Goal: Information Seeking & Learning: Find specific page/section

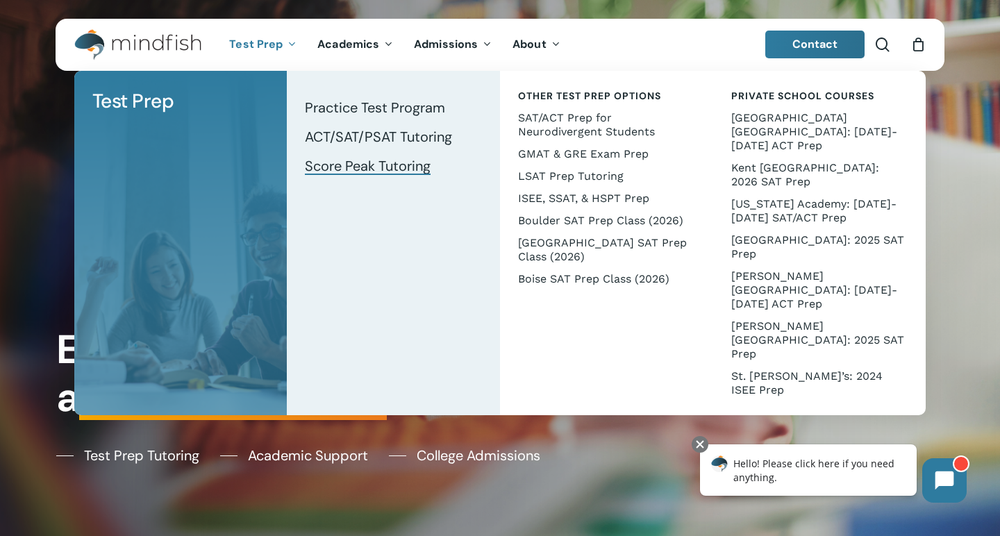
click at [357, 167] on span "Score Peak Tutoring" at bounding box center [368, 166] width 126 height 18
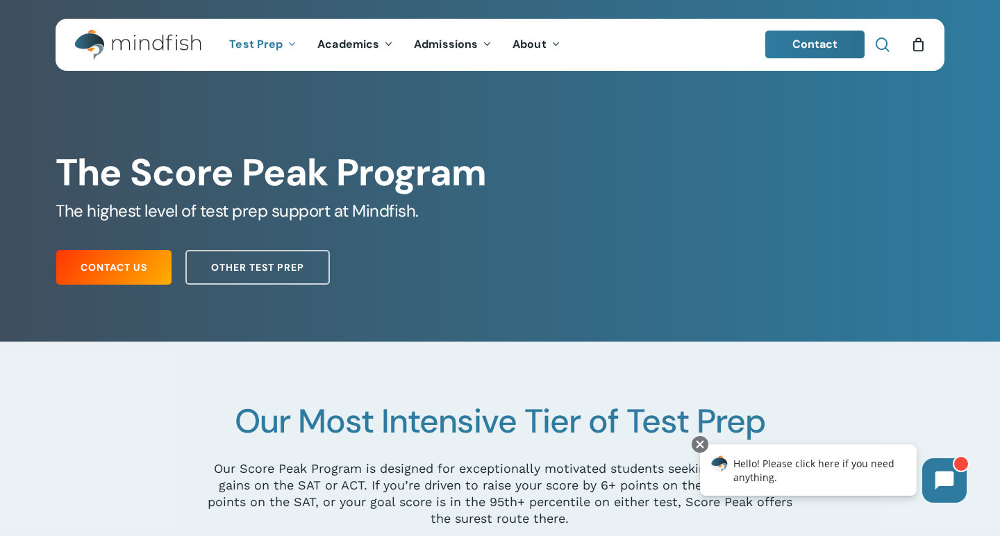
click at [884, 43] on span "Main Menu" at bounding box center [883, 45] width 14 height 14
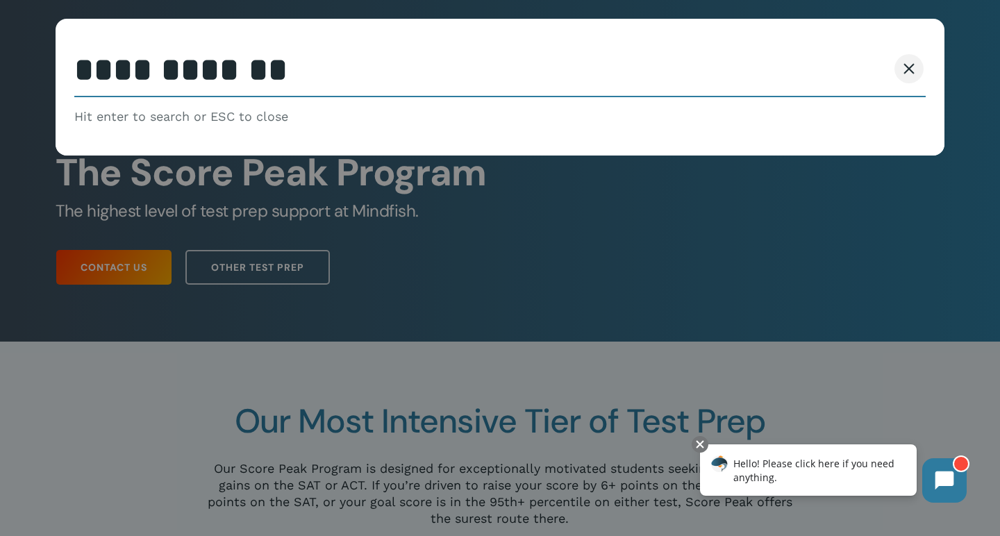
type input "**********"
click at [856, 69] on button "Search" at bounding box center [856, 68] width 63 height 29
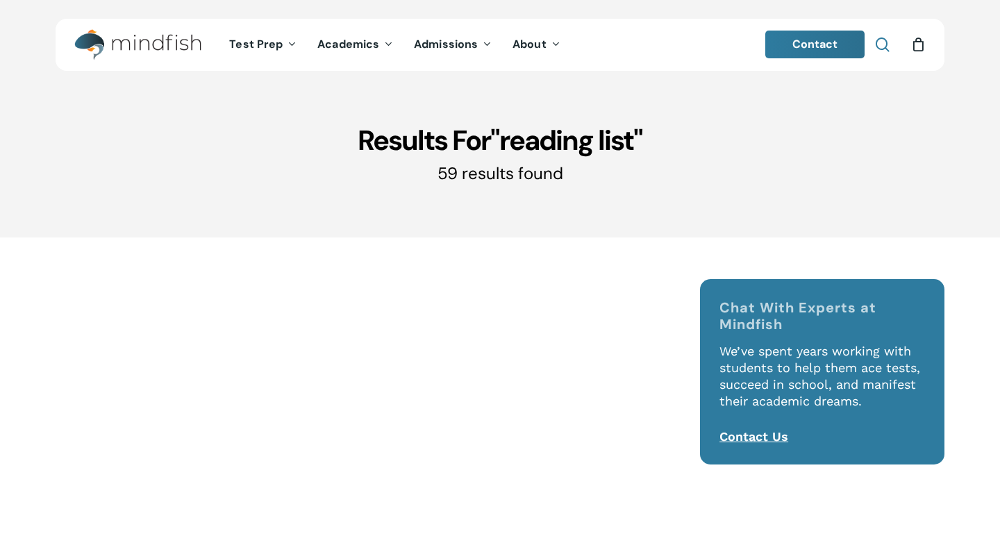
click at [884, 44] on span "Main Menu" at bounding box center [883, 45] width 14 height 14
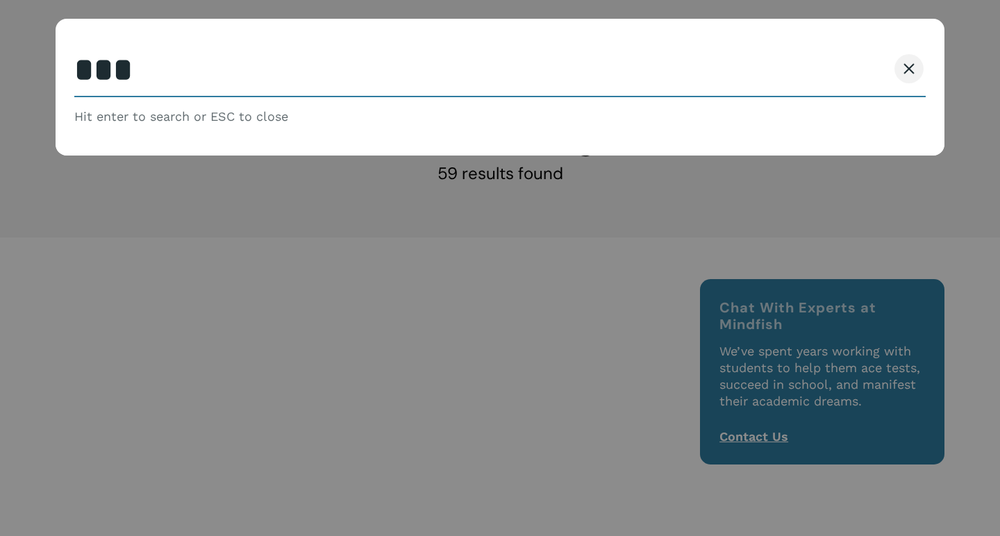
type input "****"
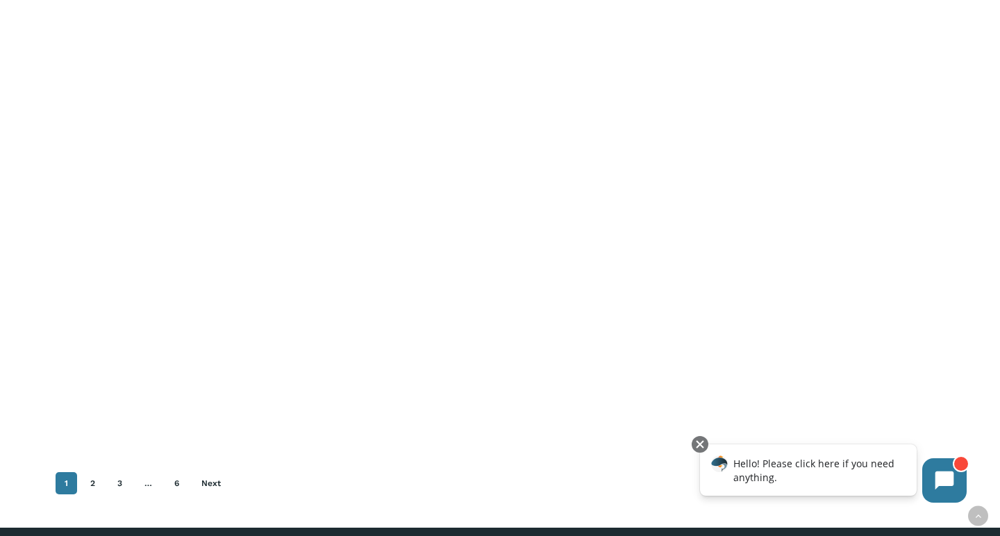
scroll to position [1286, 0]
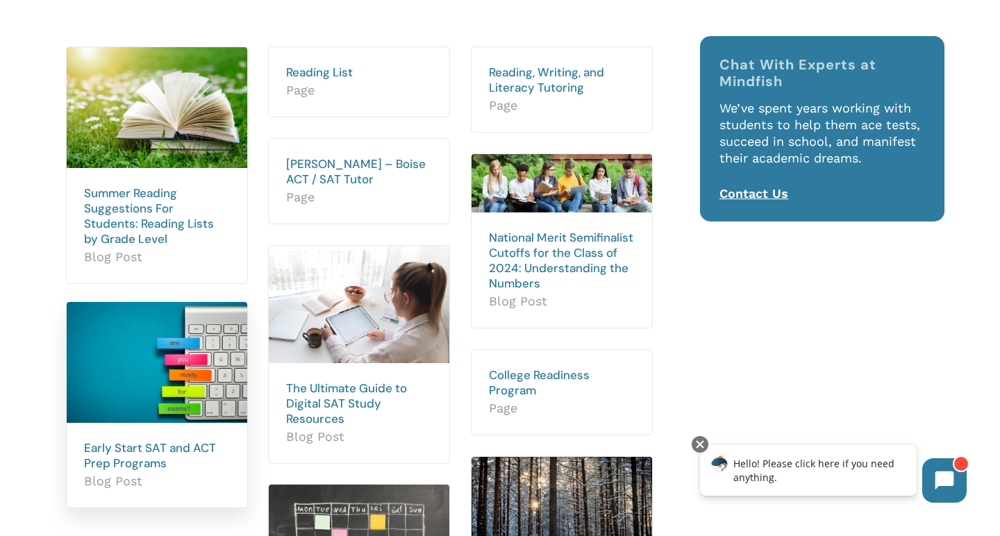
scroll to position [129, 0]
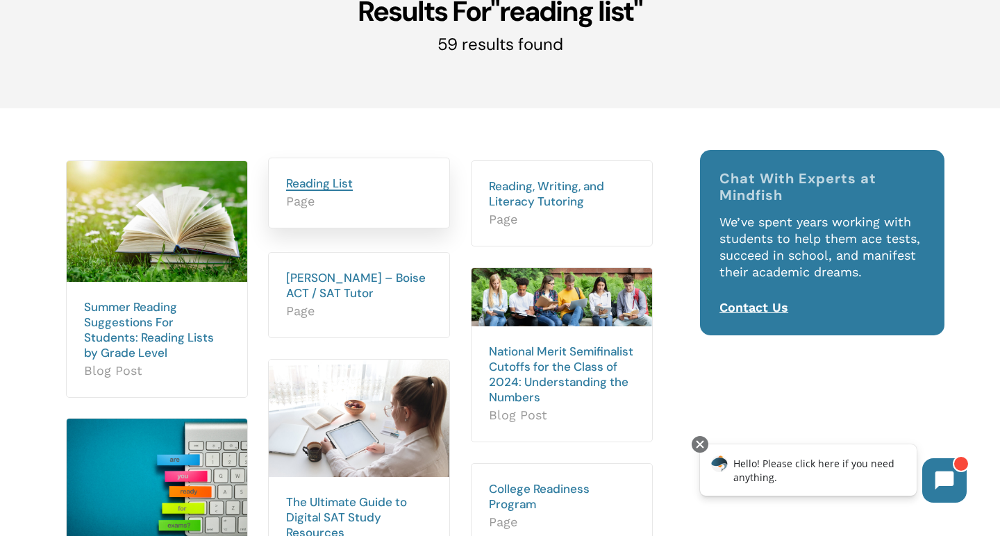
click at [337, 184] on link "Reading List" at bounding box center [319, 183] width 67 height 15
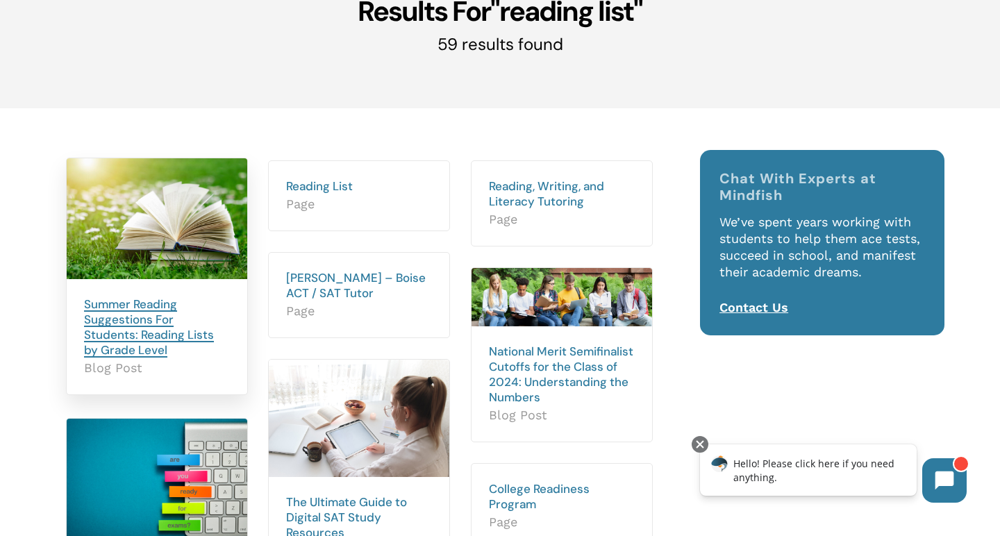
click at [171, 319] on link "Summer Reading Suggestions For Students: Reading Lists by Grade Level" at bounding box center [149, 327] width 130 height 61
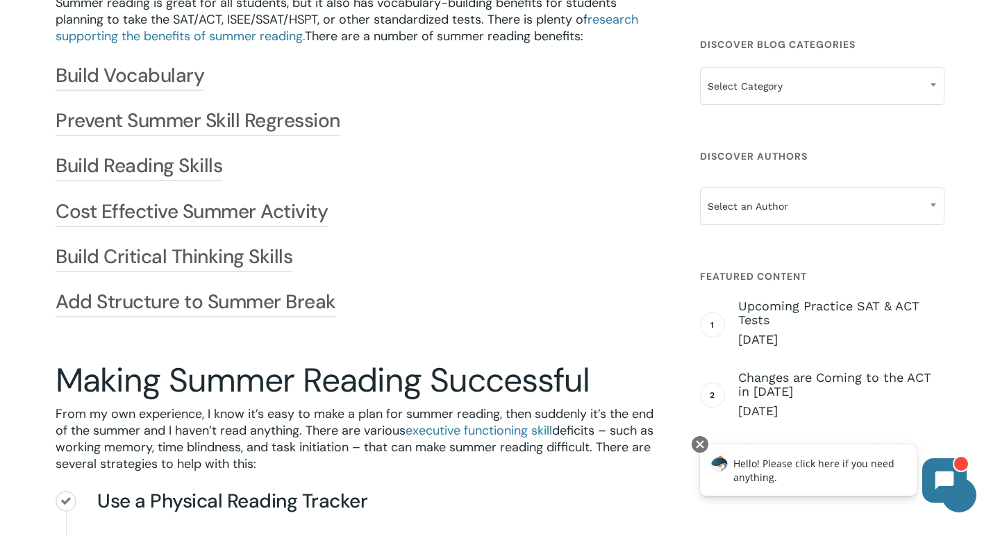
scroll to position [602, 0]
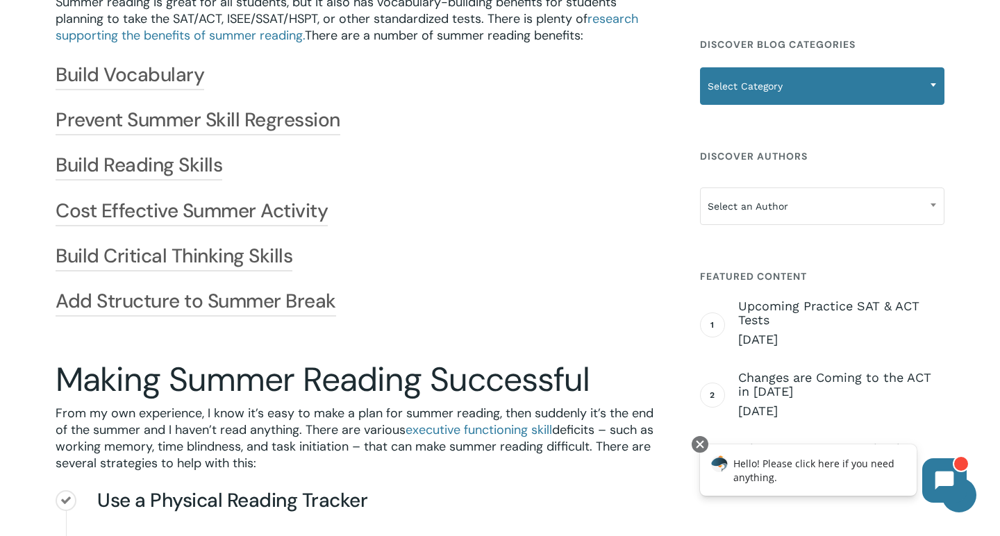
click at [763, 76] on span "Select Category" at bounding box center [822, 86] width 243 height 29
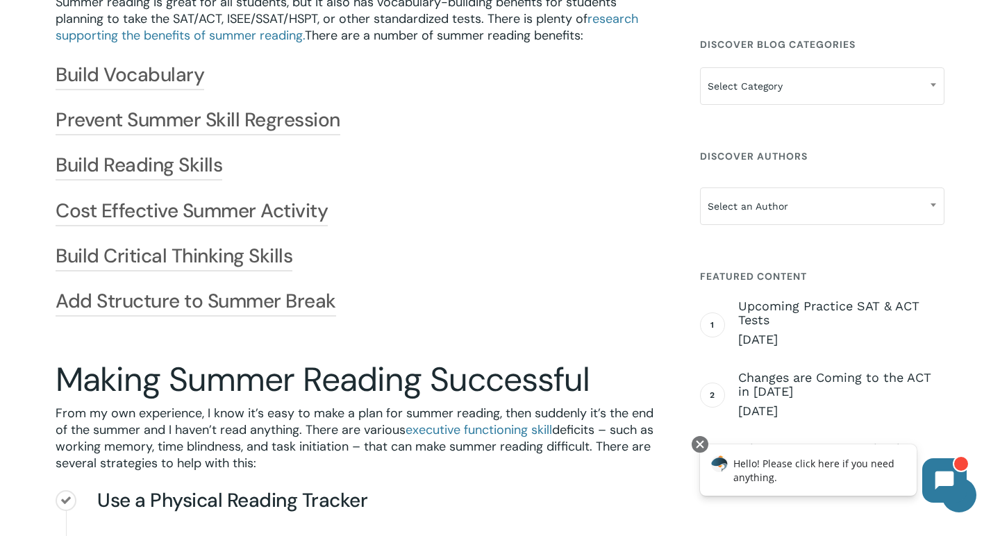
click at [646, 143] on div "Build Vocabulary Reading is one of the best ways to expand your vocabulary. Rea…" at bounding box center [360, 190] width 609 height 254
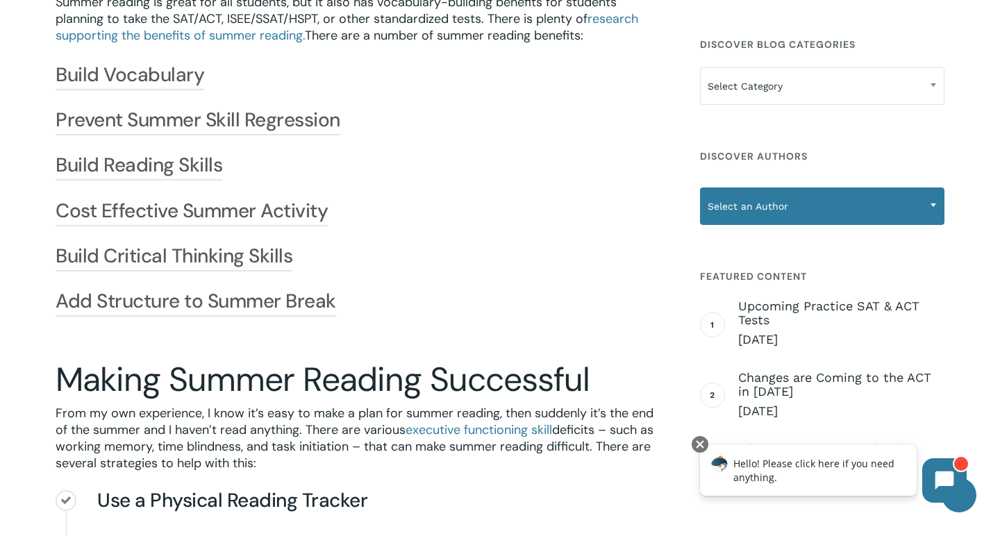
click at [734, 199] on span "Select an Author" at bounding box center [822, 206] width 243 height 29
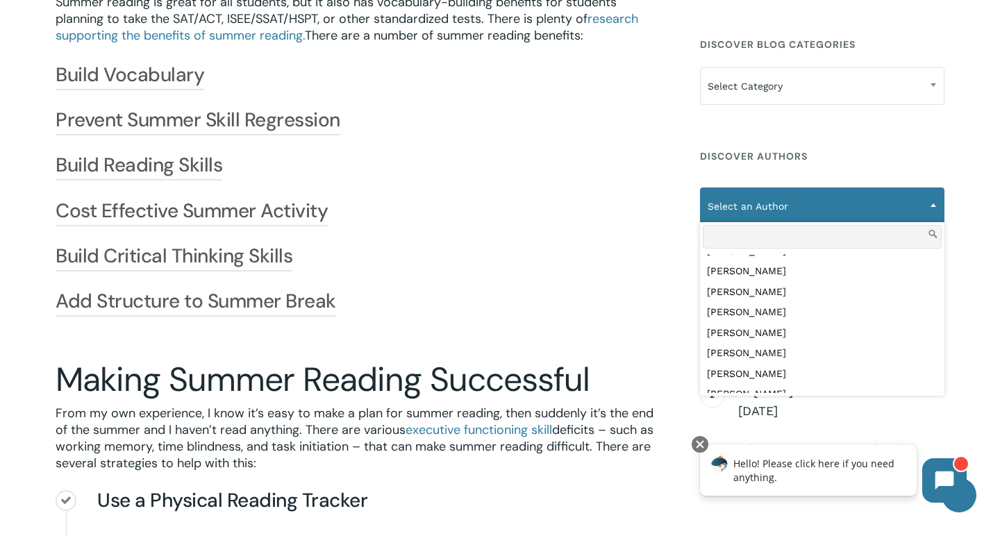
scroll to position [0, 0]
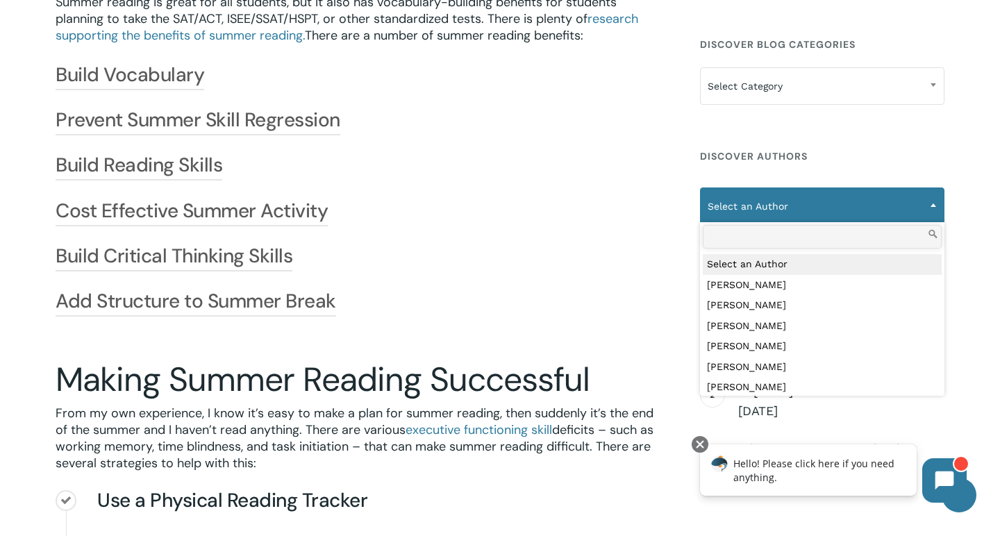
click at [759, 125] on div "**********" at bounding box center [822, 284] width 245 height 504
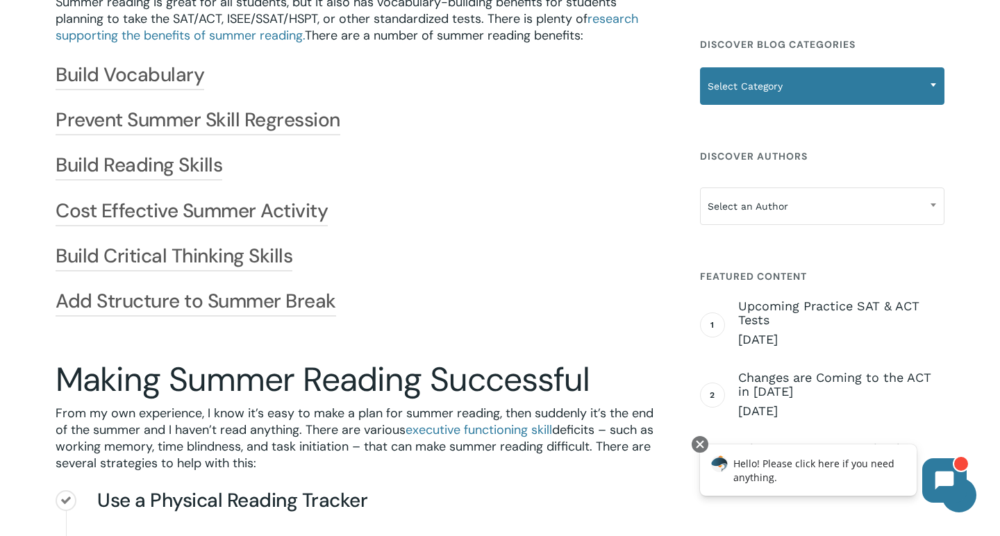
click at [773, 84] on span "Select Category" at bounding box center [822, 86] width 243 height 29
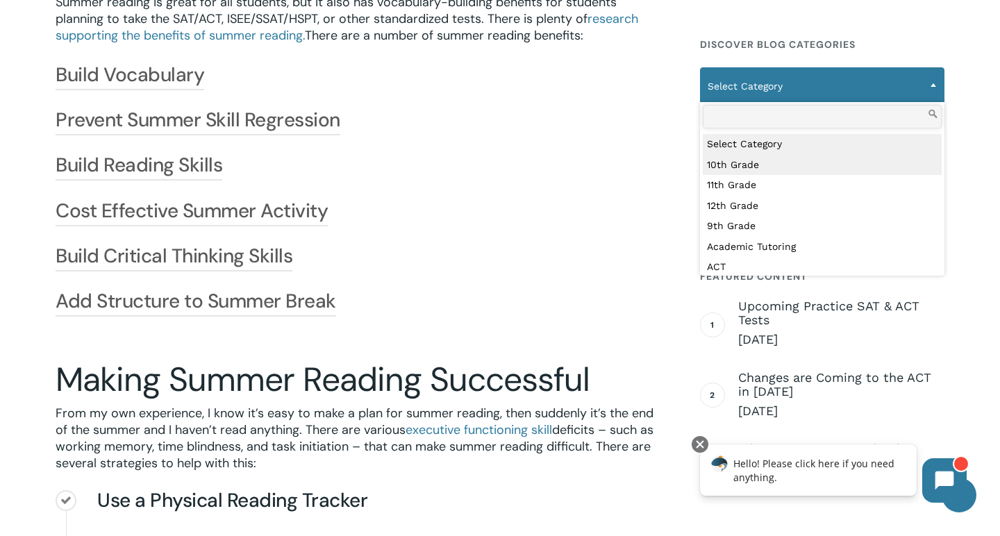
select select "***"
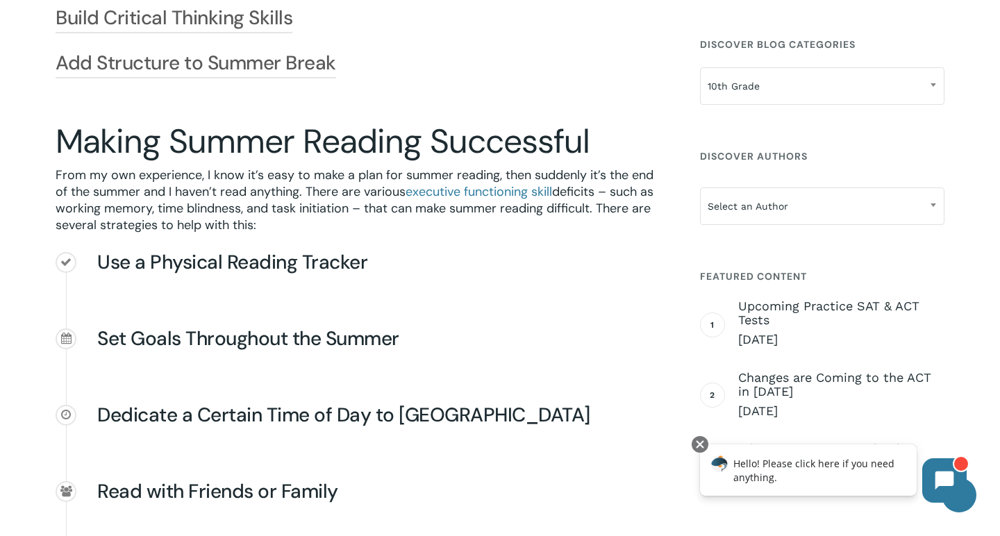
scroll to position [844, 0]
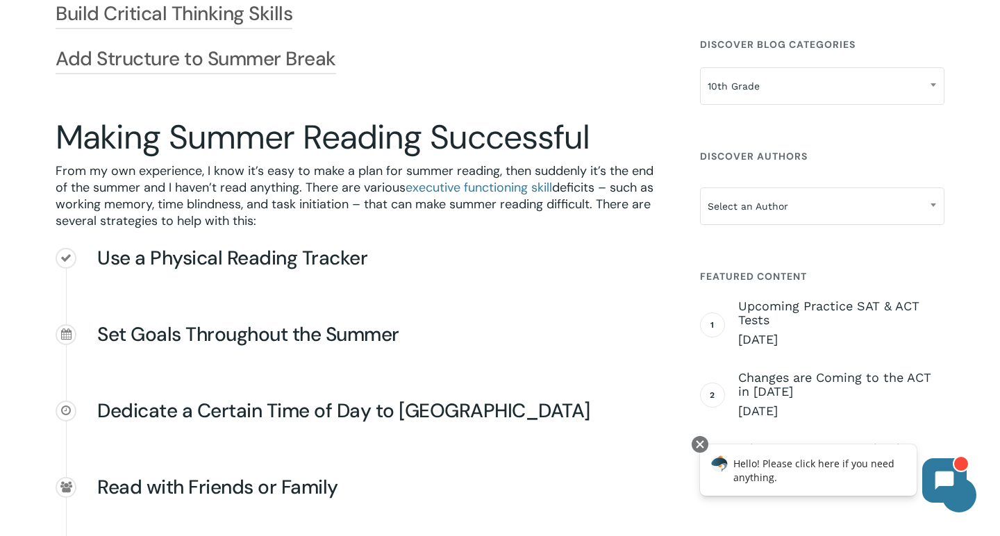
click at [560, 184] on p "From my own experience, I know it’s easy to make a plan for summer reading, the…" at bounding box center [360, 196] width 609 height 67
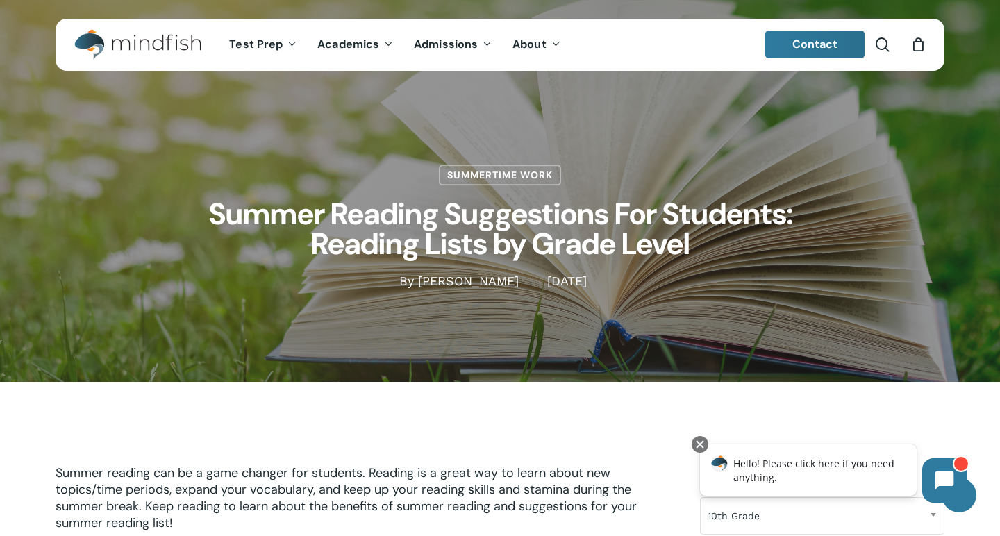
scroll to position [0, 0]
click at [884, 49] on span "Main Menu" at bounding box center [883, 45] width 14 height 14
